Goal: Find contact information: Find contact information

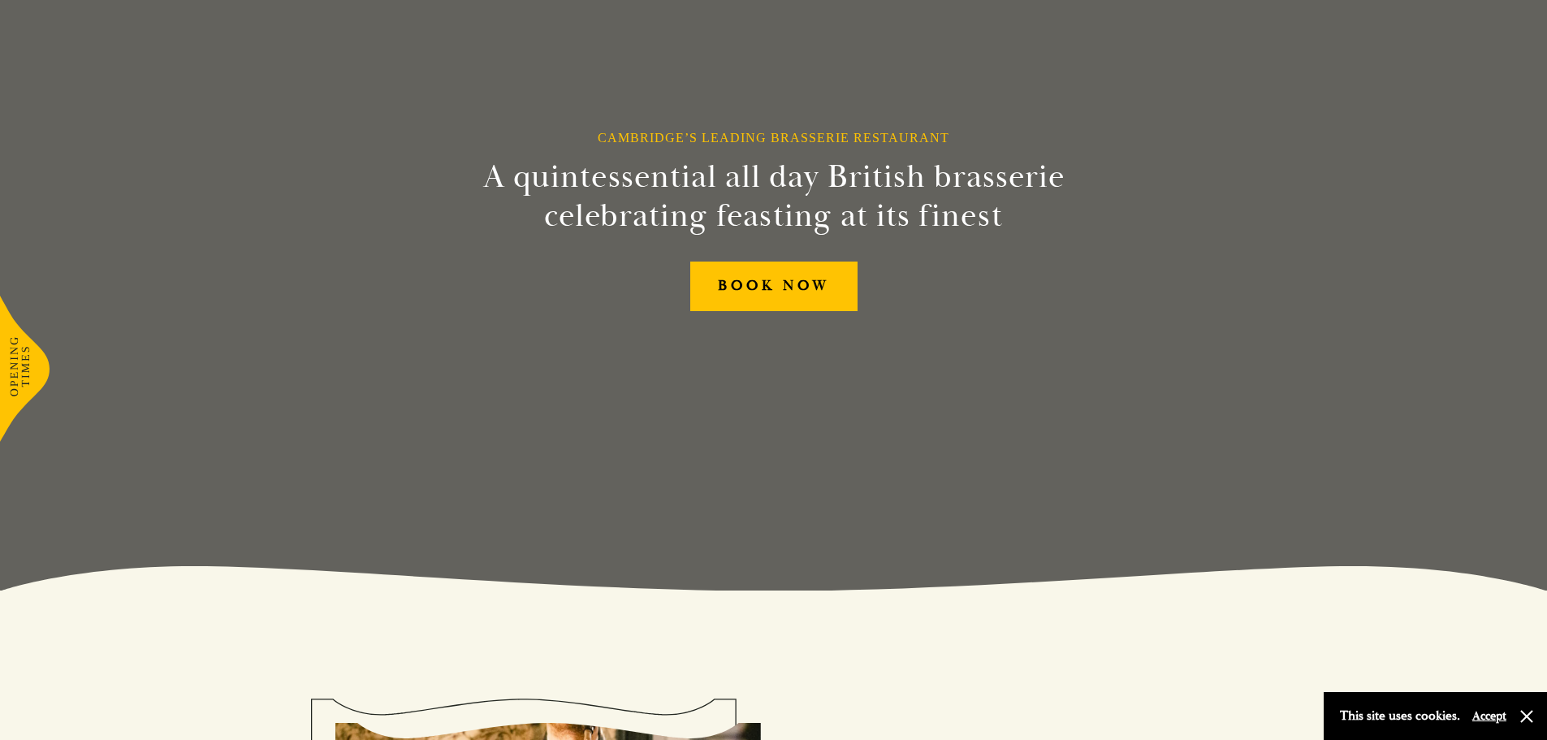
scroll to position [162, 0]
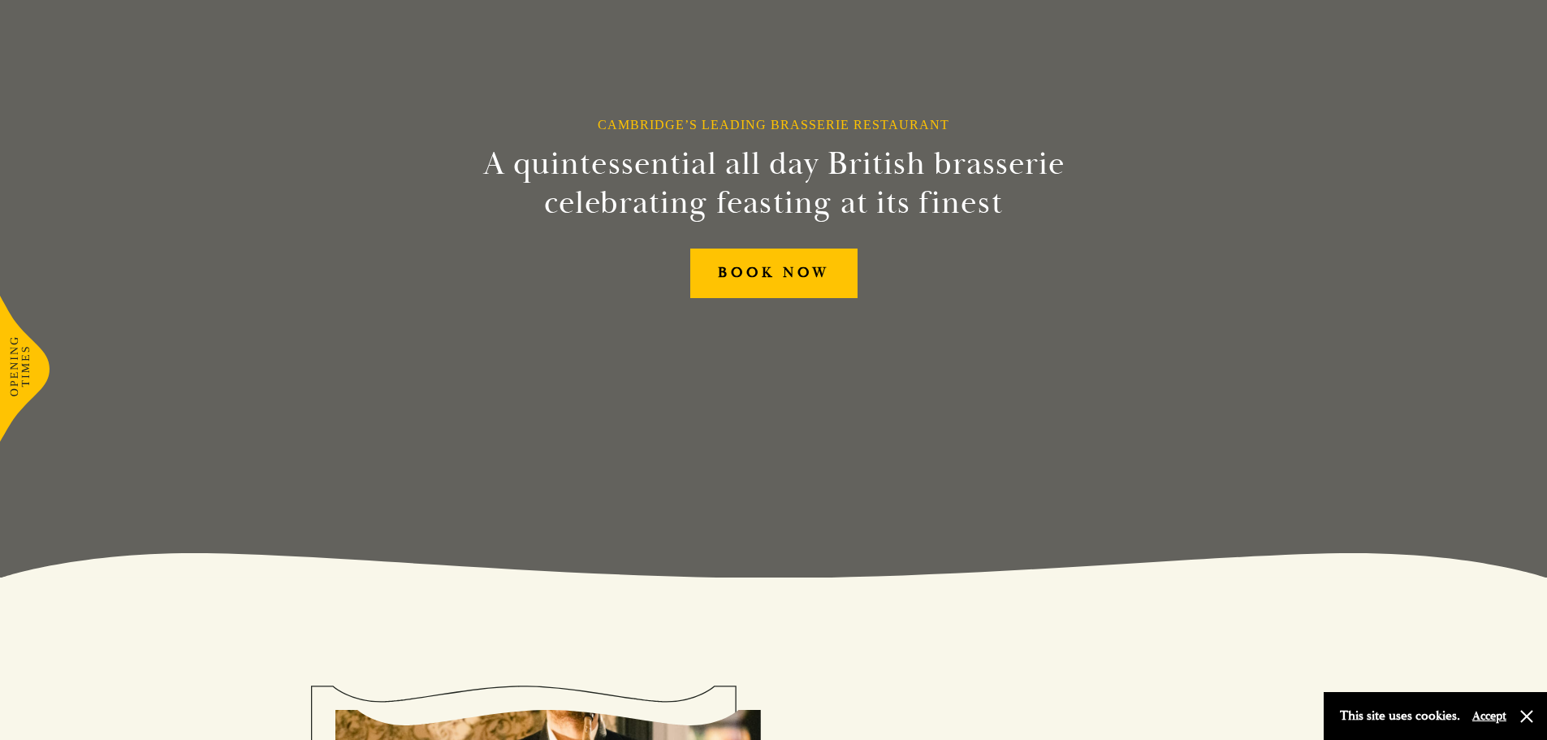
drag, startPoint x: 1529, startPoint y: 720, endPoint x: 1511, endPoint y: 700, distance: 26.4
click at [1529, 718] on button "button" at bounding box center [1527, 716] width 16 height 16
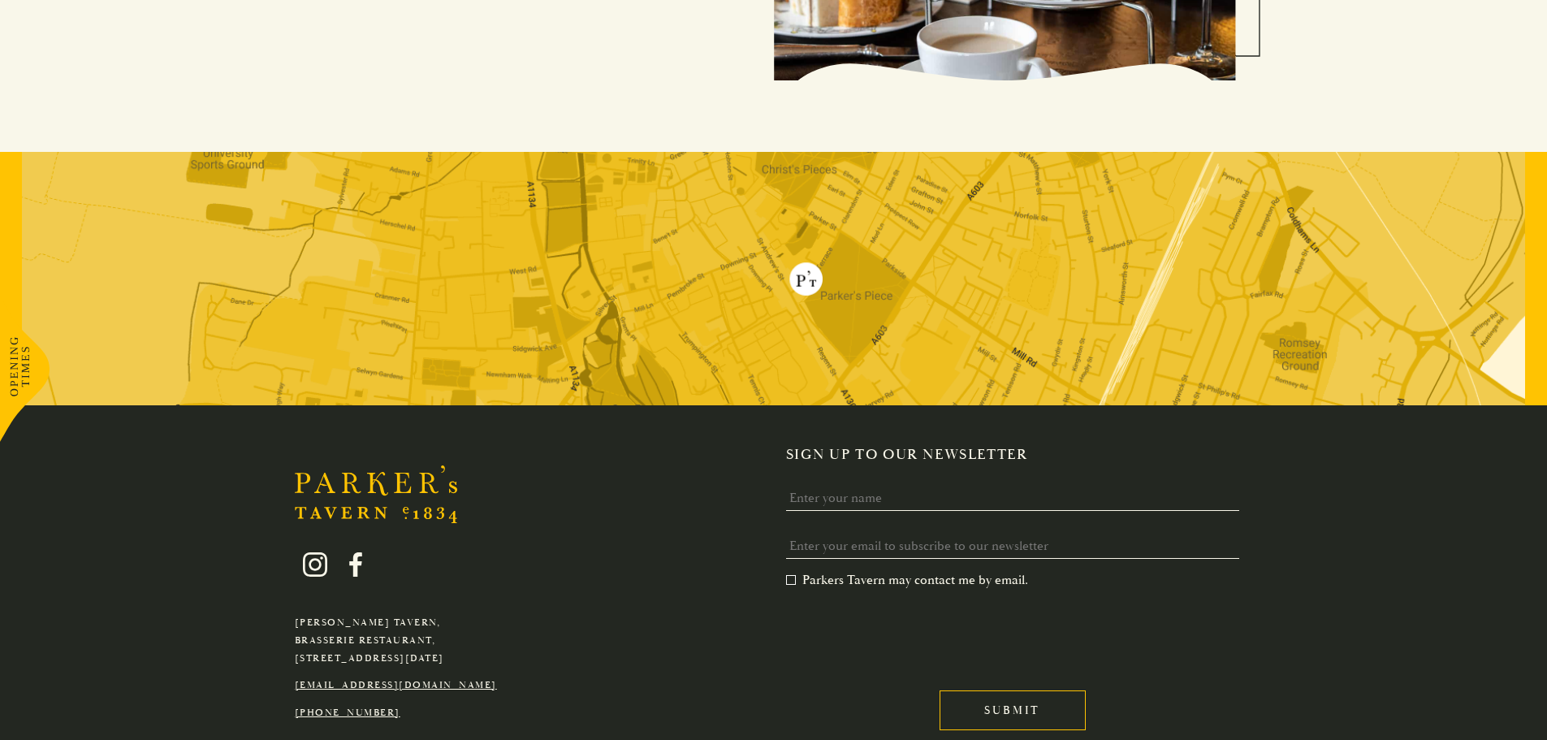
scroll to position [3319, 0]
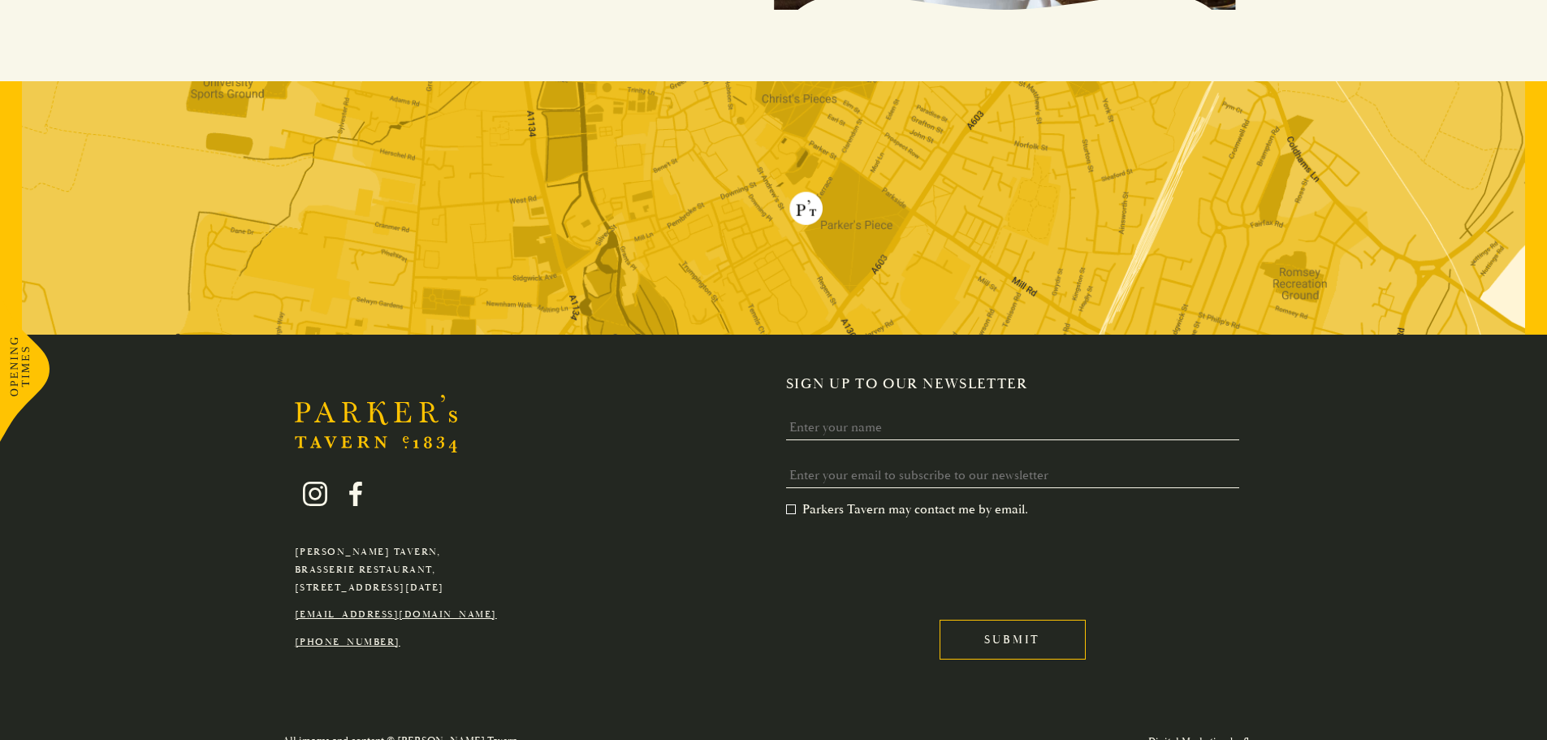
click at [427, 608] on link "[EMAIL_ADDRESS][DOMAIN_NAME]" at bounding box center [396, 614] width 202 height 12
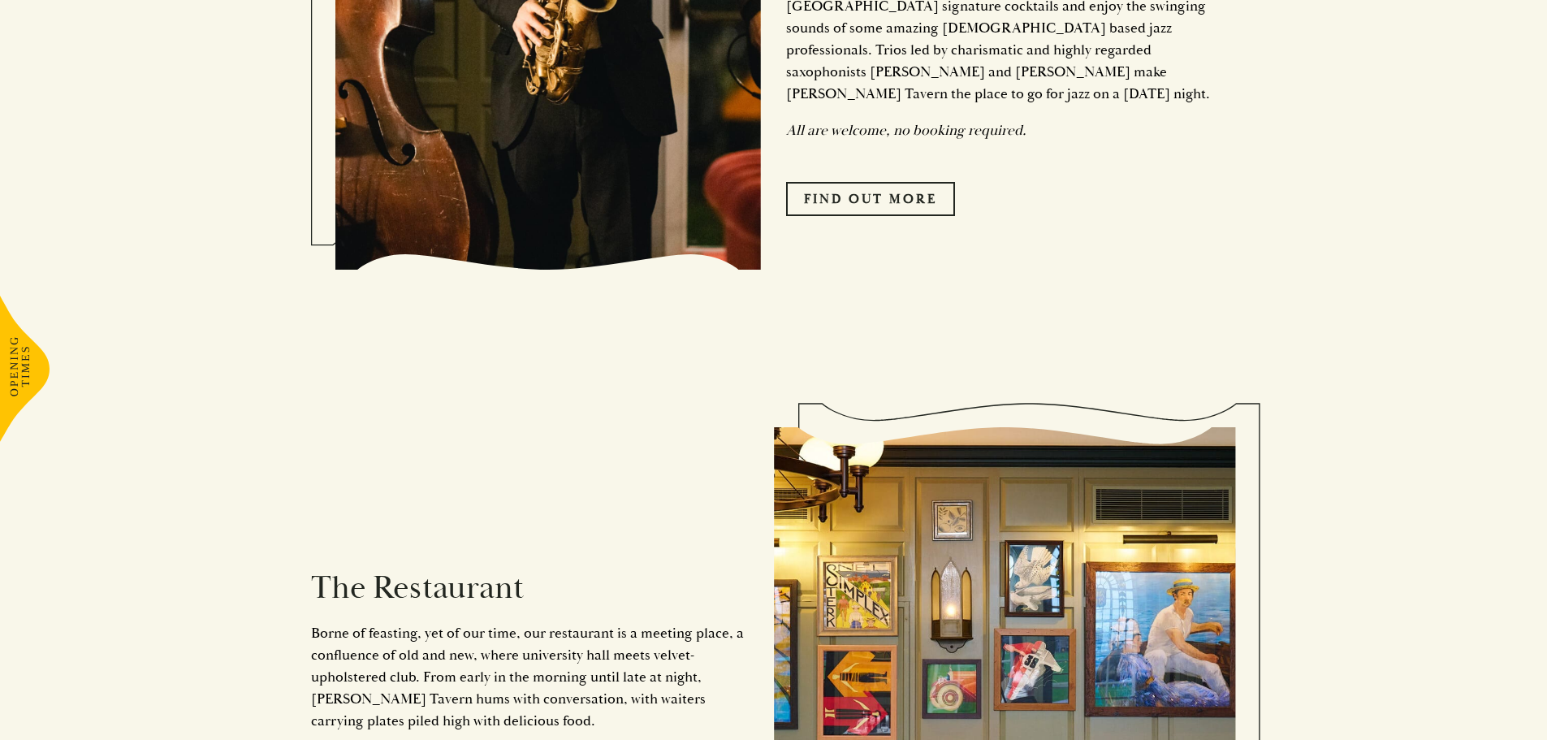
scroll to position [1208, 0]
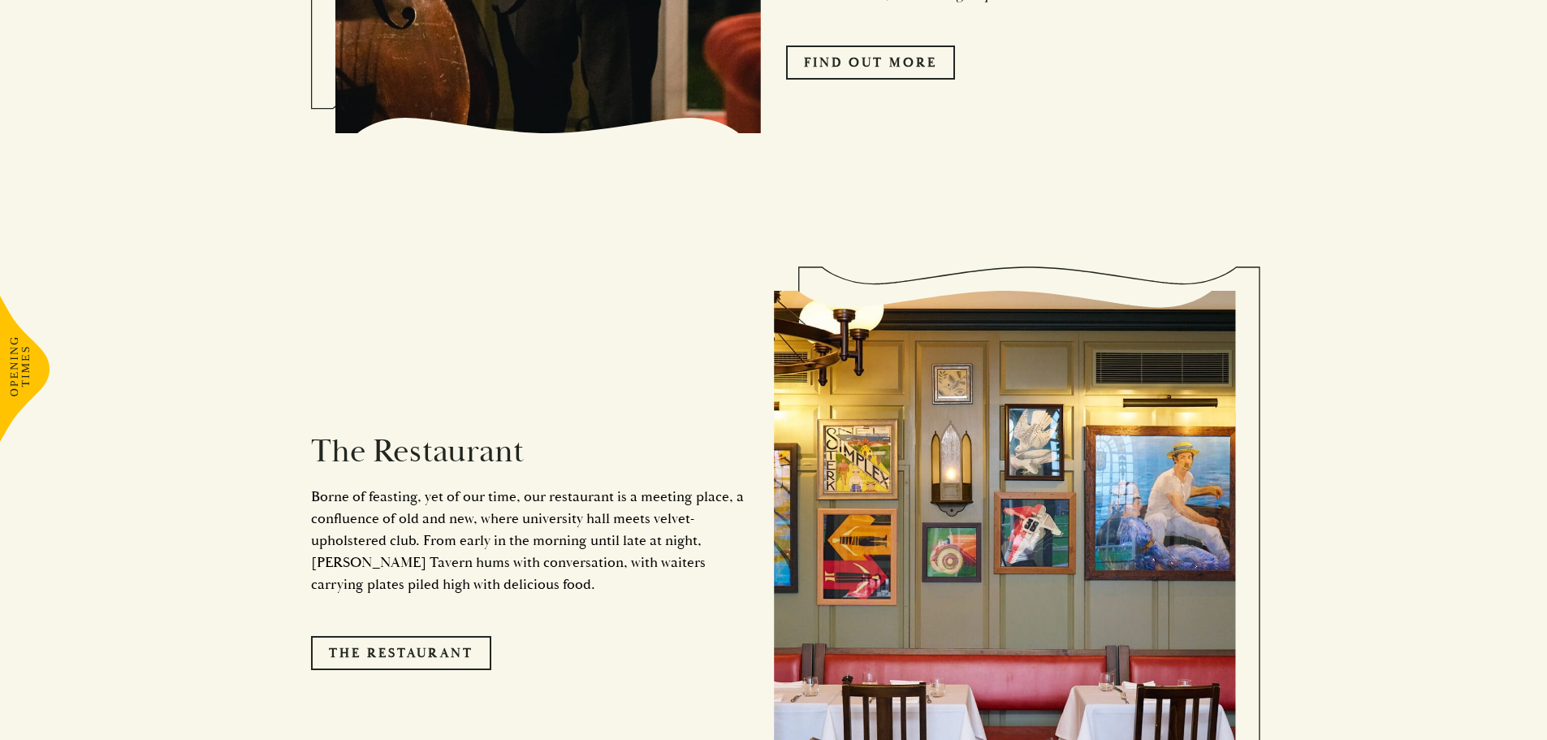
drag, startPoint x: 402, startPoint y: 638, endPoint x: 712, endPoint y: 642, distance: 310.2
click at [402, 638] on link "The Restaurant" at bounding box center [401, 653] width 180 height 34
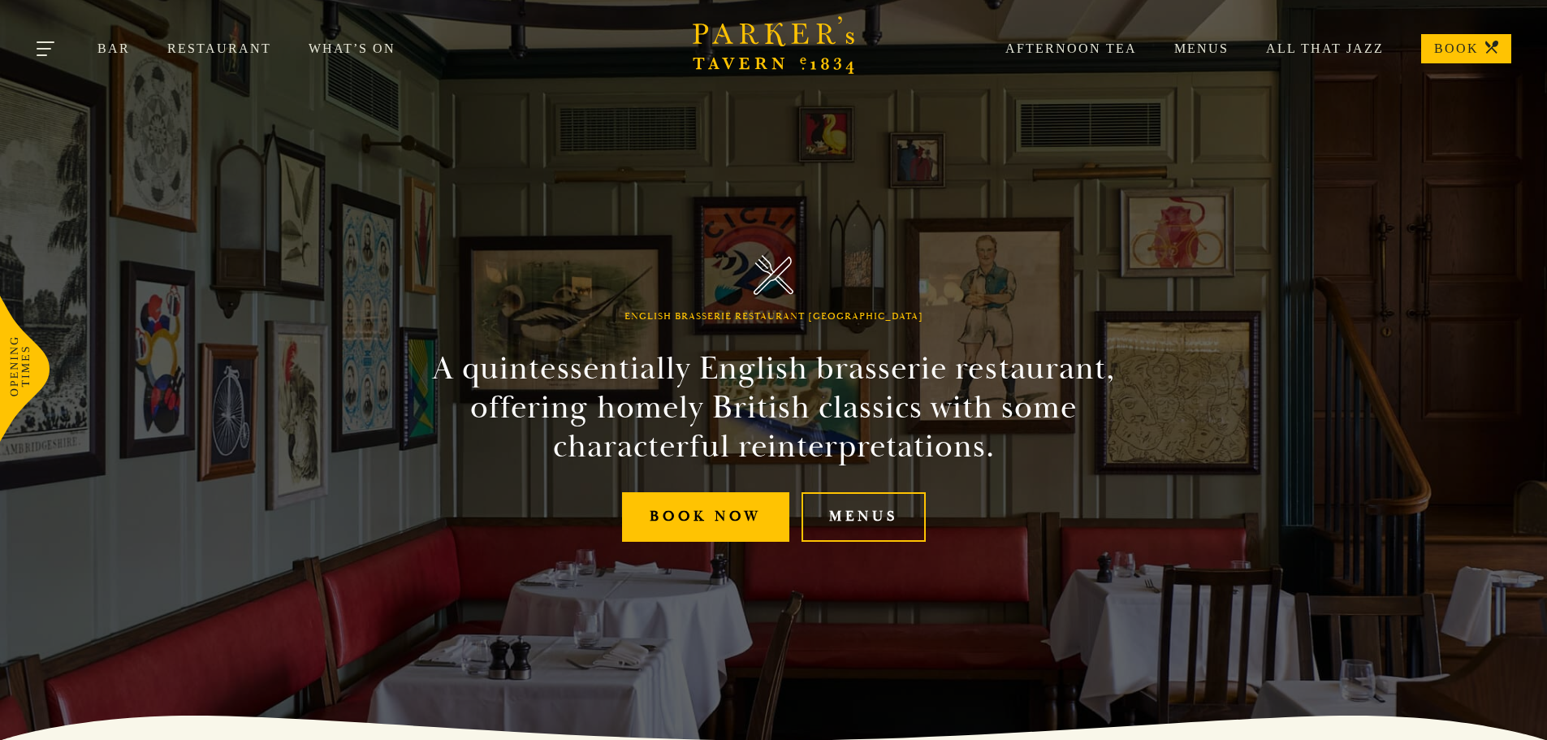
click at [41, 46] on button "Toggle navigation" at bounding box center [46, 51] width 69 height 69
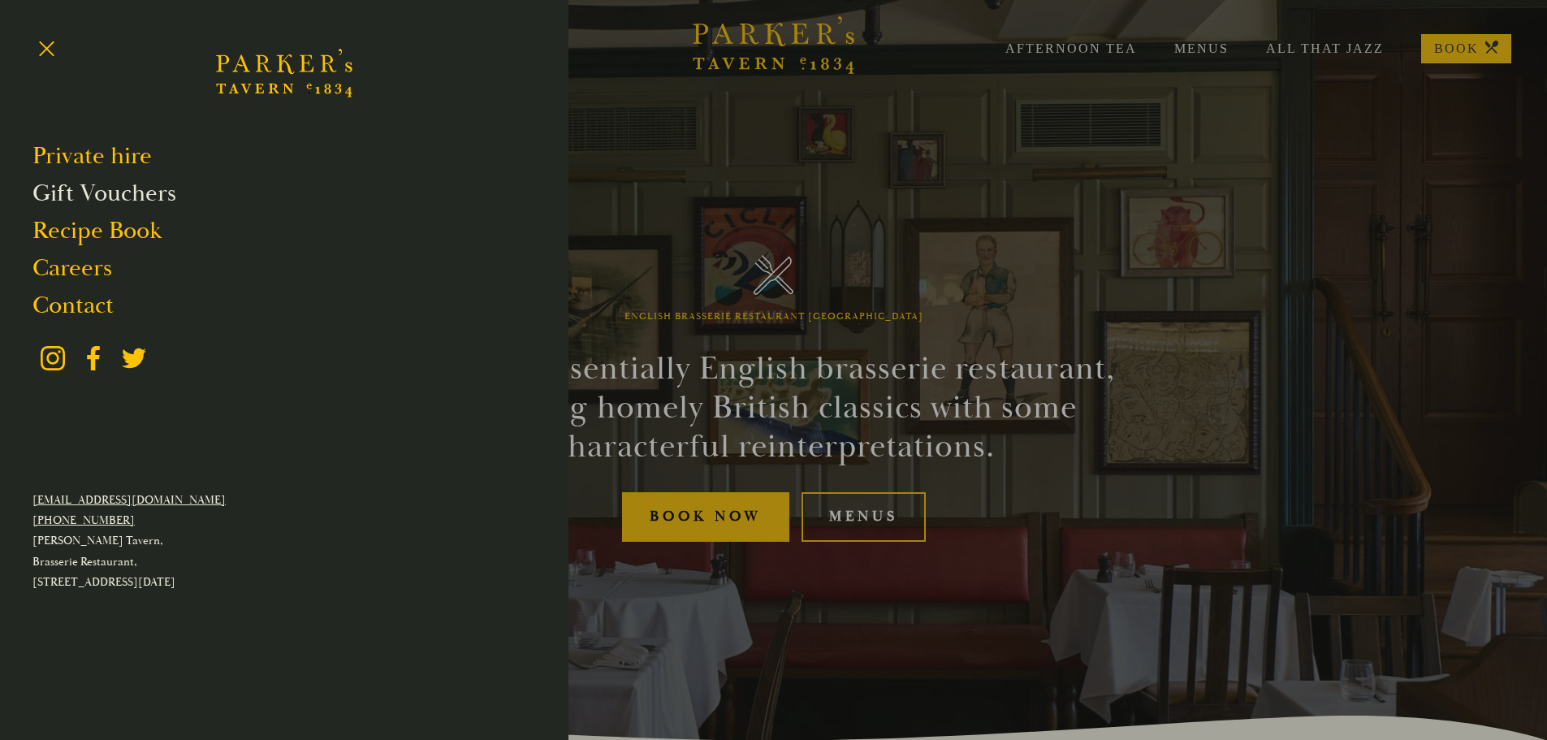
click at [75, 186] on link "Gift Vouchers" at bounding box center [104, 193] width 144 height 31
